Goal: Communication & Community: Share content

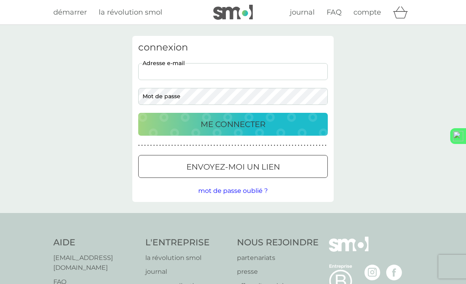
type input "[PERSON_NAME][EMAIL_ADDRESS][PERSON_NAME][DOMAIN_NAME]"
click at [233, 124] on button "ME CONNECTER" at bounding box center [232, 124] width 189 height 23
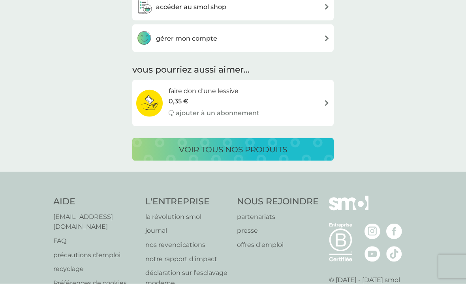
scroll to position [288, 0]
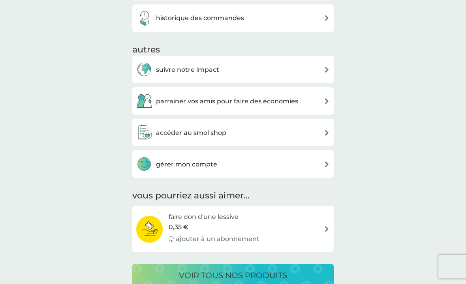
click at [325, 98] on img at bounding box center [327, 101] width 6 height 6
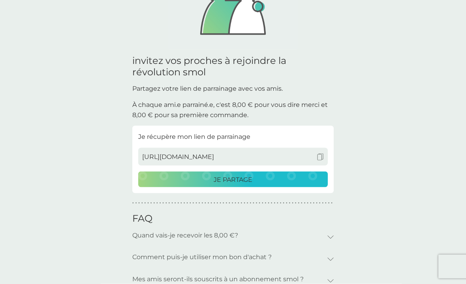
scroll to position [118, 0]
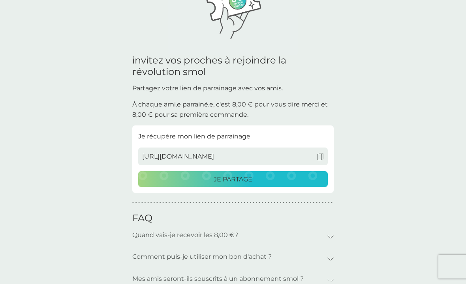
click at [325, 152] on div "[URL][DOMAIN_NAME]" at bounding box center [232, 157] width 189 height 18
click at [321, 156] on img at bounding box center [320, 156] width 7 height 7
click at [247, 179] on p "Je partage" at bounding box center [233, 179] width 39 height 10
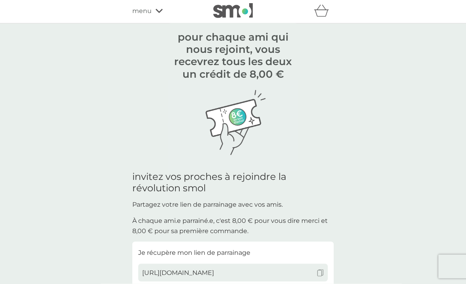
scroll to position [0, 0]
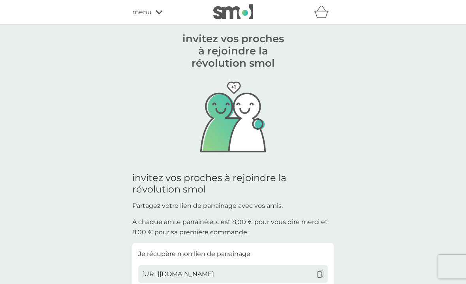
click at [18, 37] on div "invitez vos proches à rejoindre la révolution smol pour chaque ami qui nous rej…" at bounding box center [233, 233] width 466 height 416
click at [324, 10] on icon "panier" at bounding box center [321, 12] width 15 height 12
